Goal: Task Accomplishment & Management: Use online tool/utility

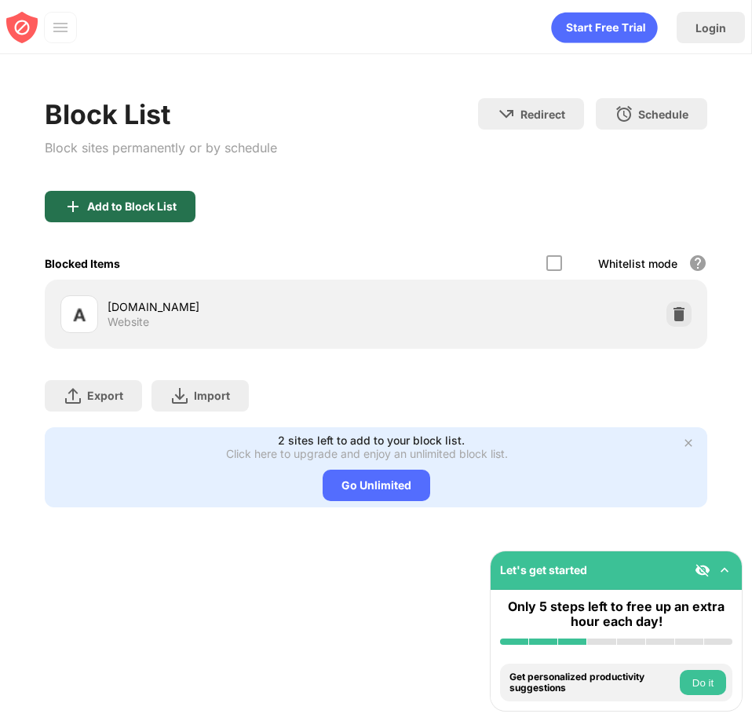
click at [118, 205] on div "Add to Block List" at bounding box center [131, 206] width 89 height 13
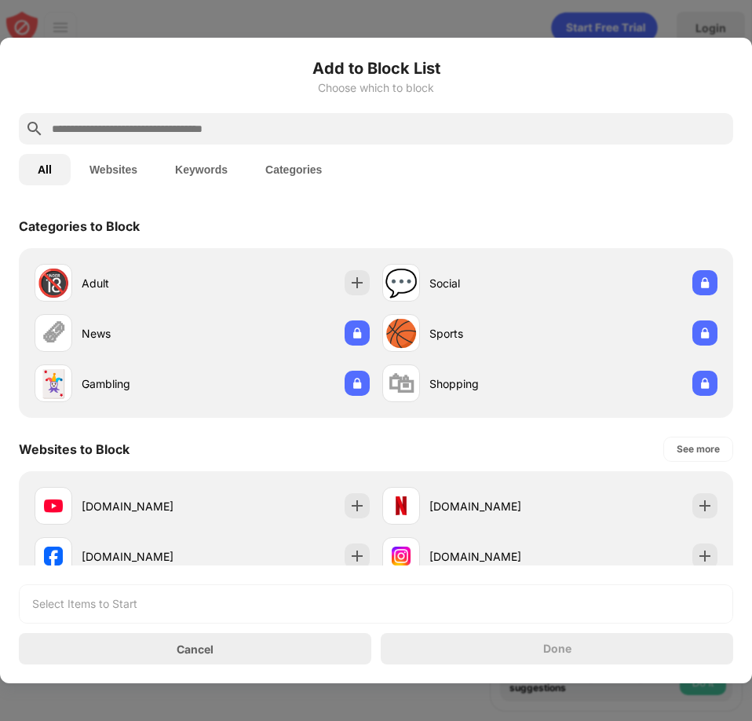
click at [125, 127] on input "text" at bounding box center [388, 128] width 677 height 19
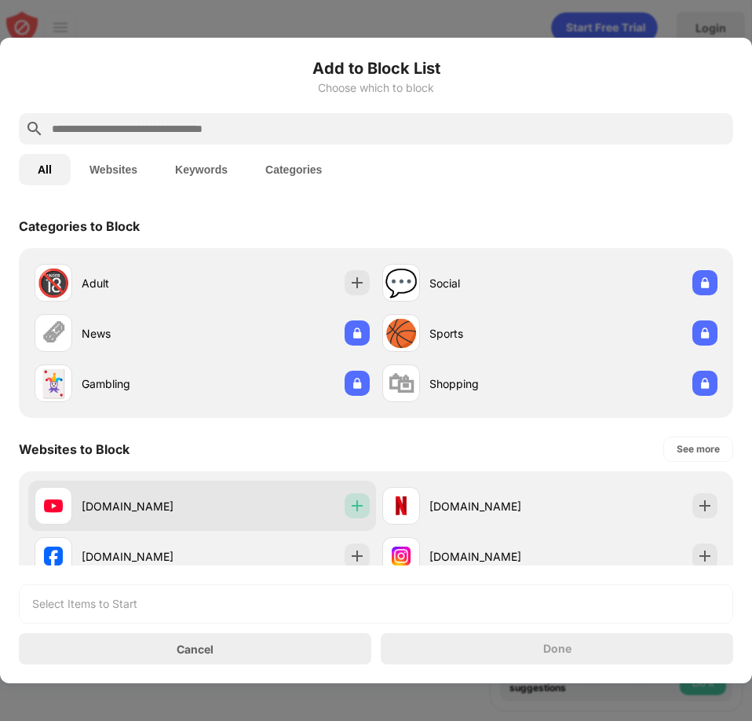
click at [349, 513] on img at bounding box center [357, 506] width 16 height 16
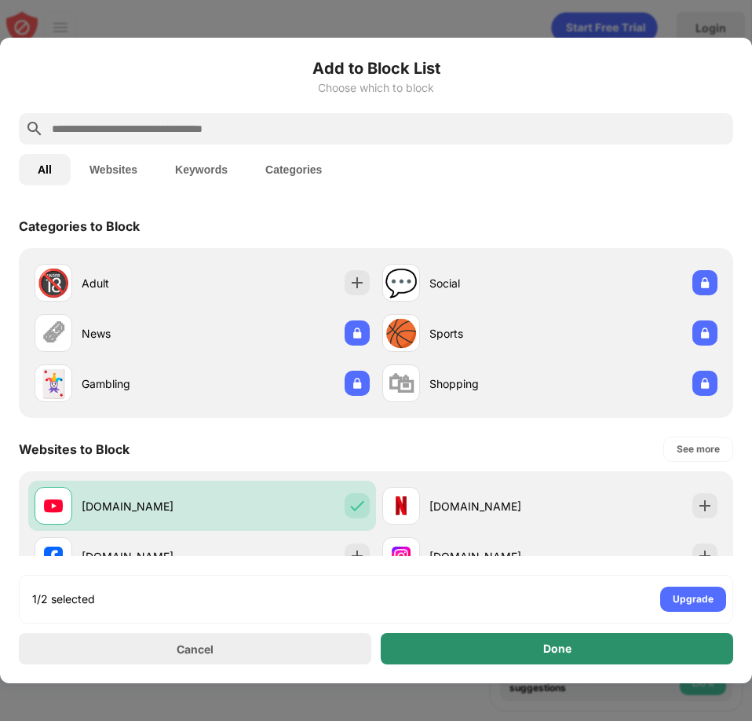
click at [494, 647] on div "Done" at bounding box center [557, 648] width 352 height 31
